Goal: Find specific page/section: Find specific page/section

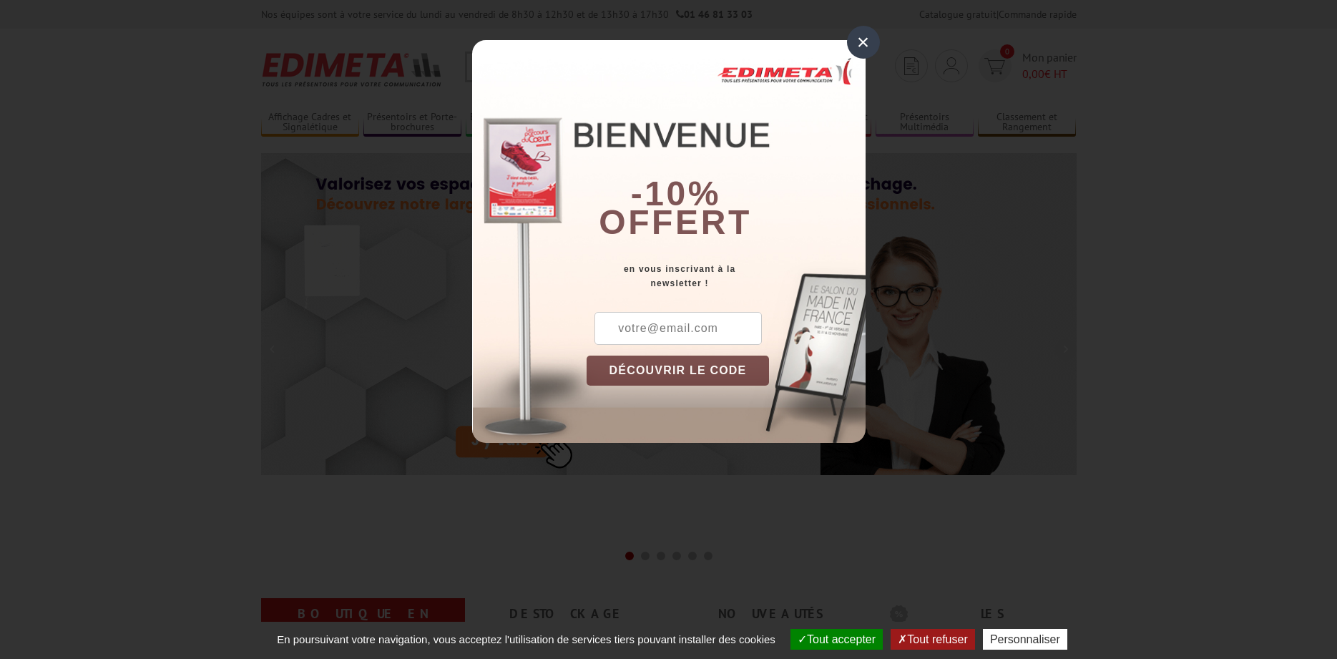
click at [856, 37] on div "×" at bounding box center [863, 42] width 33 height 33
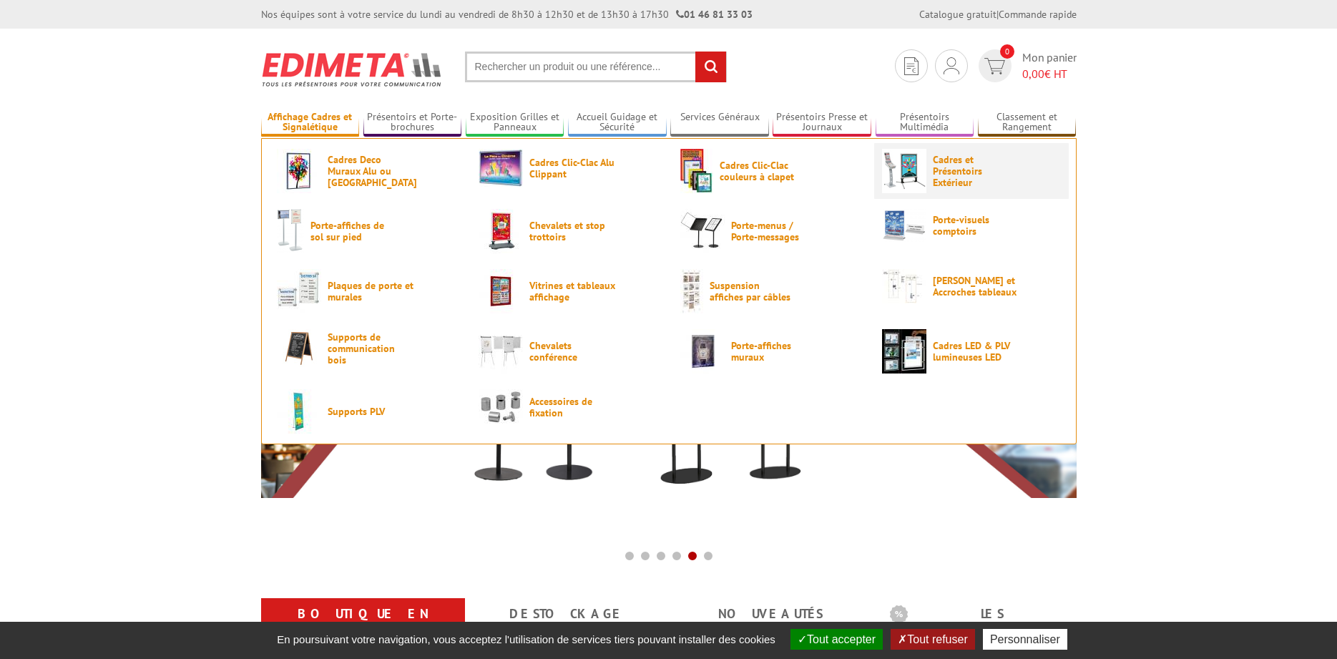
click at [969, 175] on span "Cadres et Présentoirs Extérieur" at bounding box center [976, 171] width 86 height 34
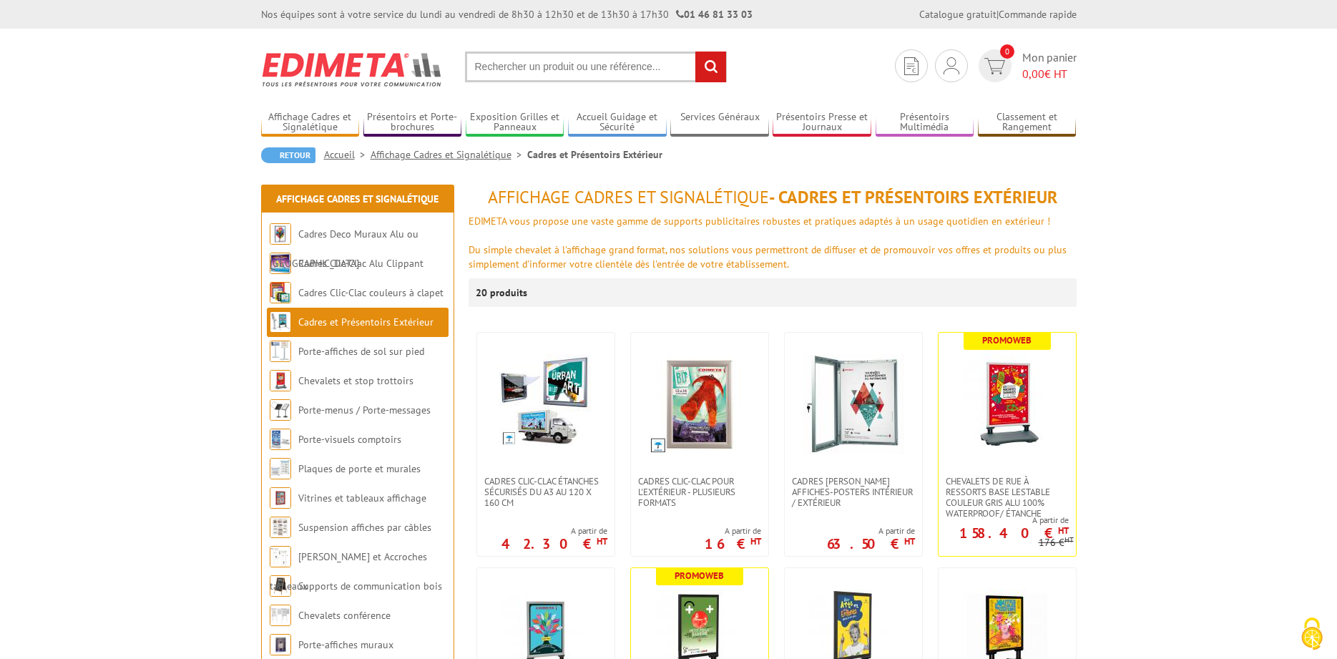
click at [539, 76] on input "text" at bounding box center [596, 67] width 262 height 31
type input "vitrine exterieur"
click at [695, 52] on input "rechercher" at bounding box center [710, 67] width 31 height 31
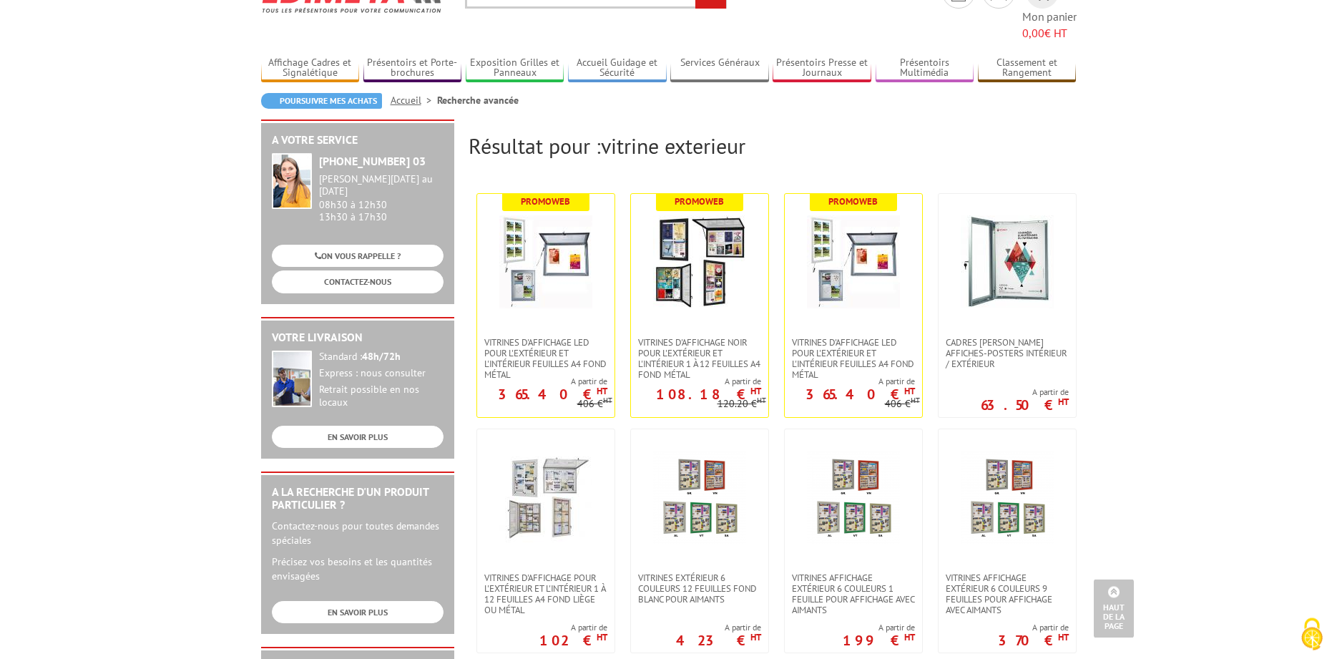
scroll to position [73, 0]
click at [850, 265] on img at bounding box center [853, 262] width 93 height 93
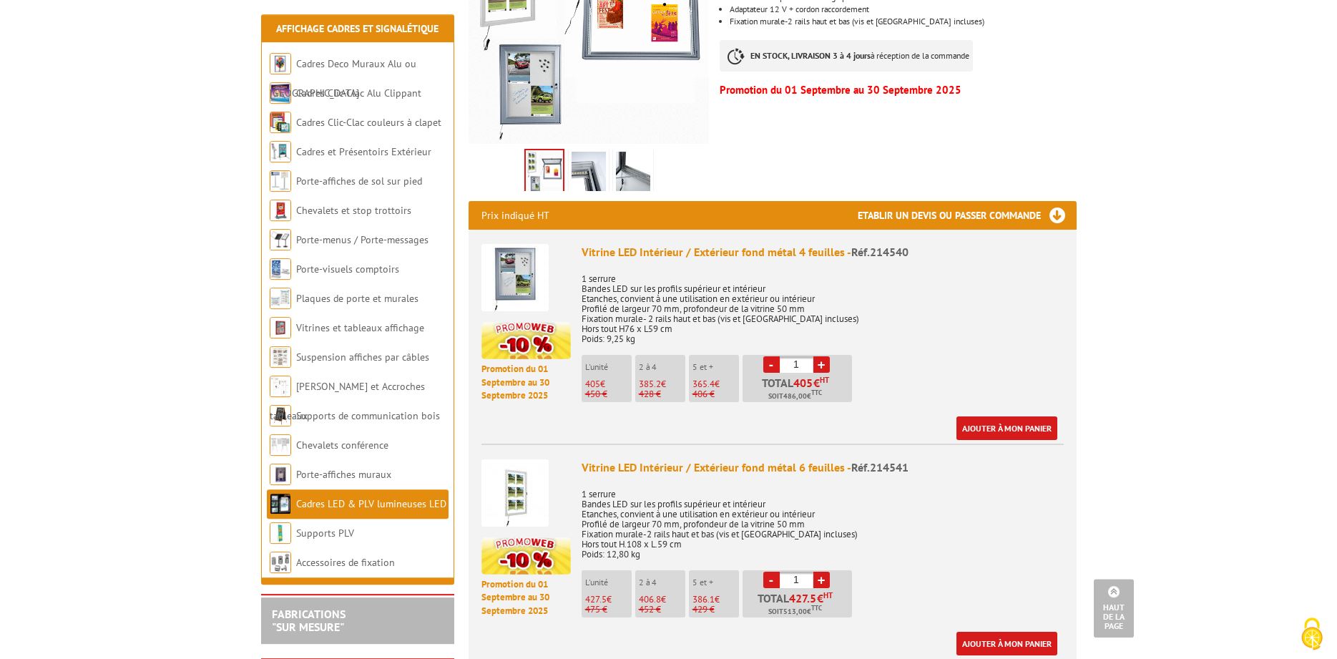
scroll to position [365, 0]
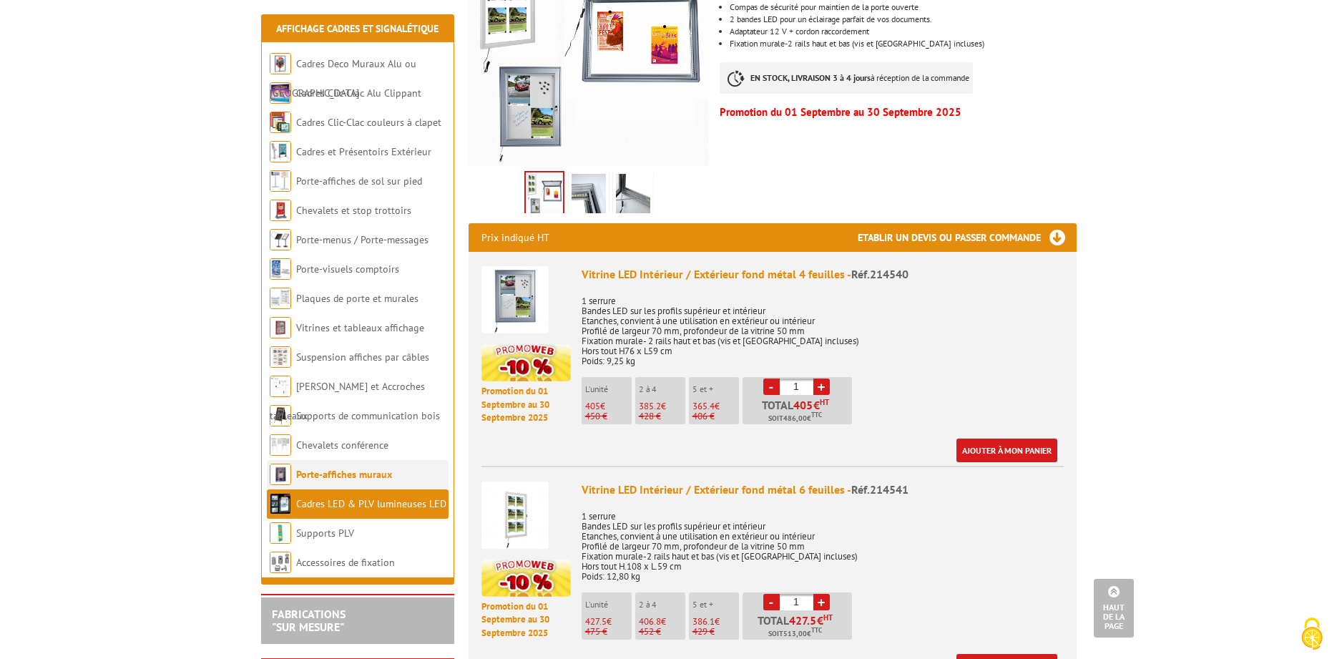
click at [335, 478] on link "Porte-affiches muraux" at bounding box center [344, 474] width 96 height 13
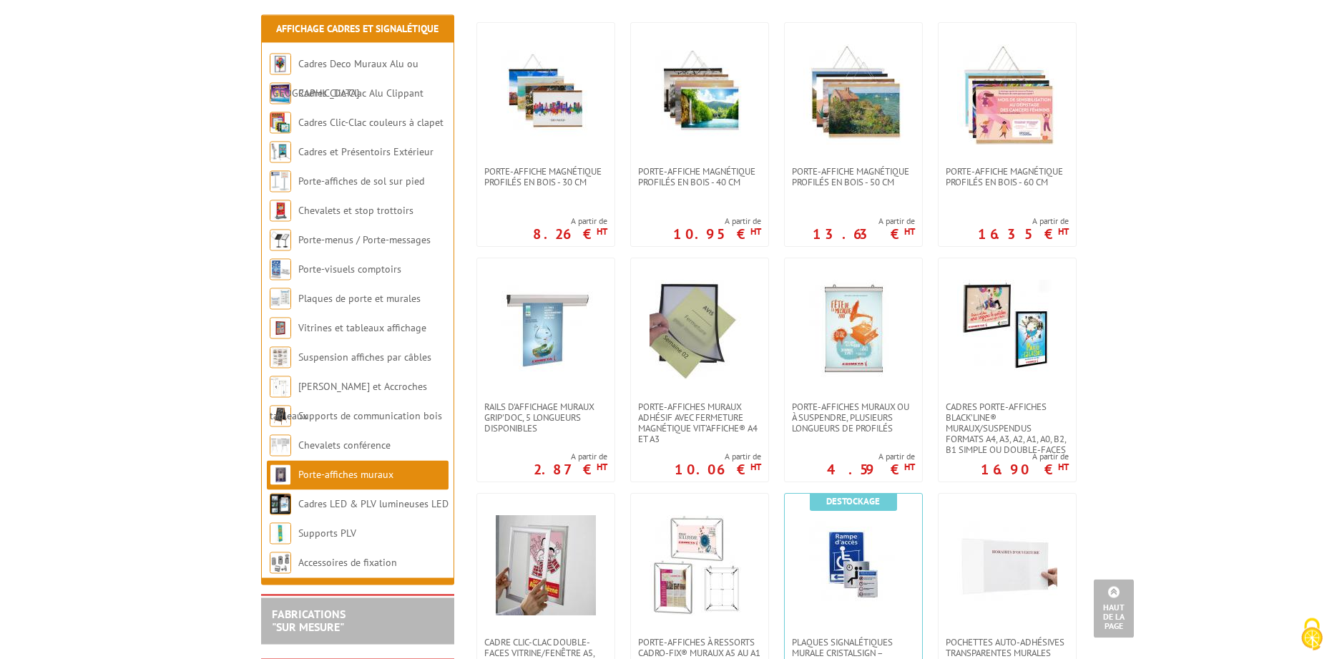
scroll to position [292, 0]
